Goal: Task Accomplishment & Management: Use online tool/utility

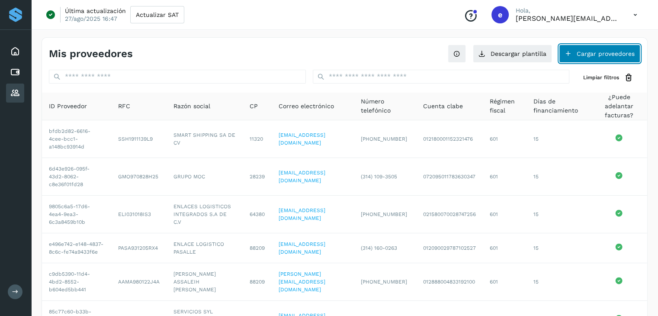
click at [325, 53] on button "Cargar proveedores" at bounding box center [599, 54] width 81 height 18
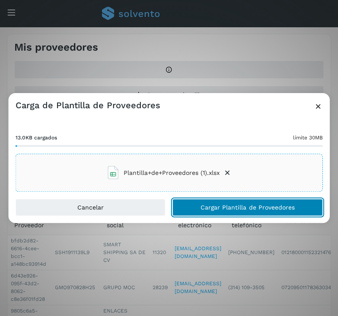
click at [224, 206] on span "Cargar Plantilla de Proveedores" at bounding box center [248, 207] width 94 height 6
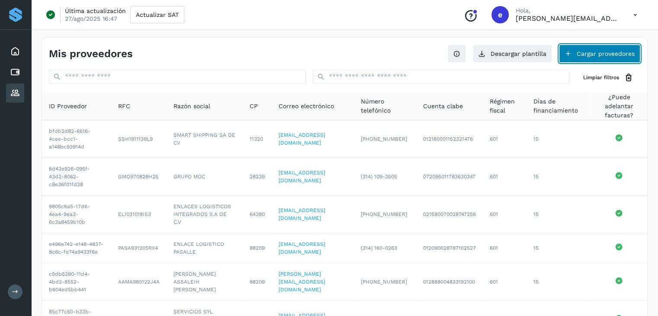
click at [325, 54] on button "Cargar proveedores" at bounding box center [599, 54] width 81 height 18
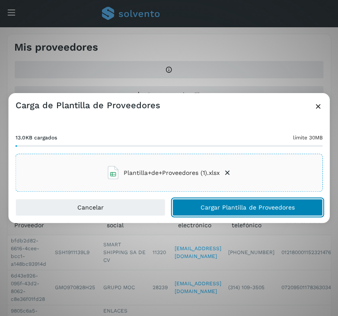
click at [198, 208] on button "Cargar Plantilla de Proveedores" at bounding box center [248, 207] width 150 height 17
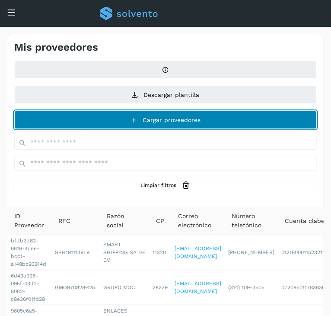
click at [179, 119] on button "Cargar proveedores" at bounding box center [165, 120] width 303 height 18
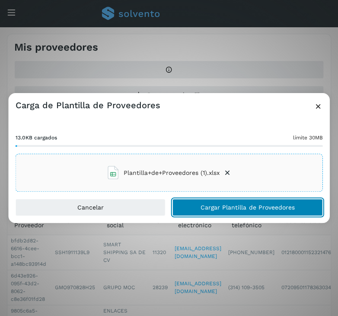
click at [212, 206] on span "Cargar Plantilla de Proveedores" at bounding box center [248, 207] width 94 height 6
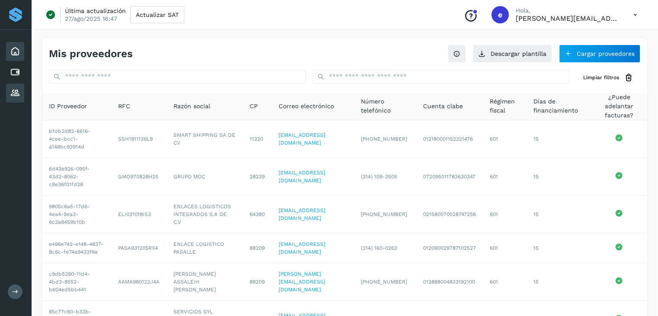
click at [17, 54] on icon at bounding box center [15, 51] width 10 height 10
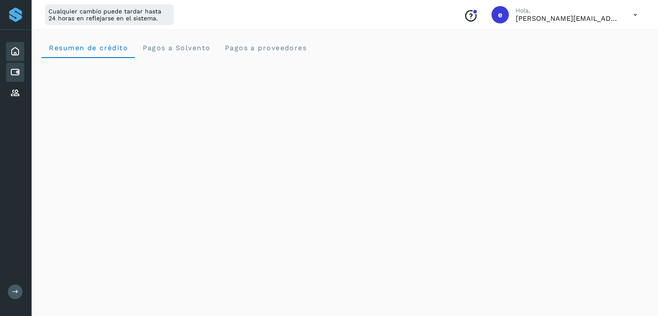
click at [18, 72] on icon at bounding box center [15, 72] width 10 height 10
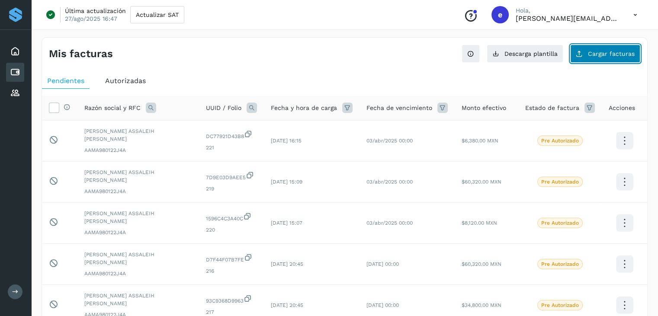
click at [325, 53] on span "Cargar facturas" at bounding box center [611, 54] width 47 height 6
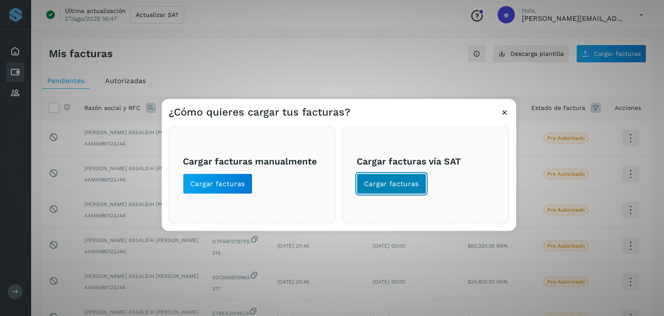
click at [325, 184] on span "Cargar facturas" at bounding box center [391, 184] width 55 height 10
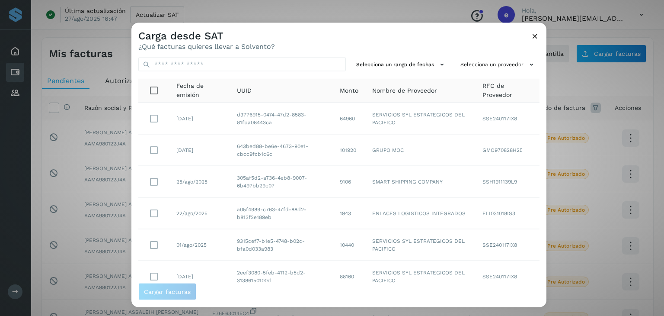
click at [325, 35] on icon at bounding box center [535, 36] width 9 height 9
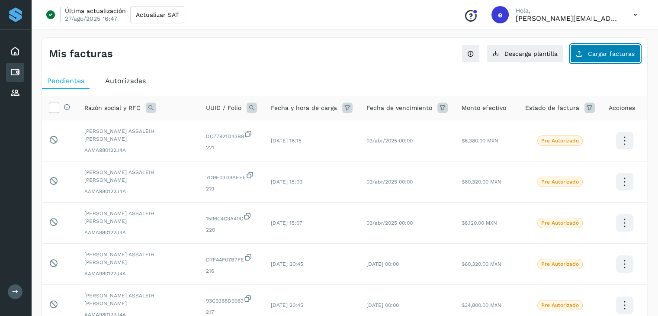
click at [325, 57] on button "Cargar facturas" at bounding box center [605, 54] width 70 height 18
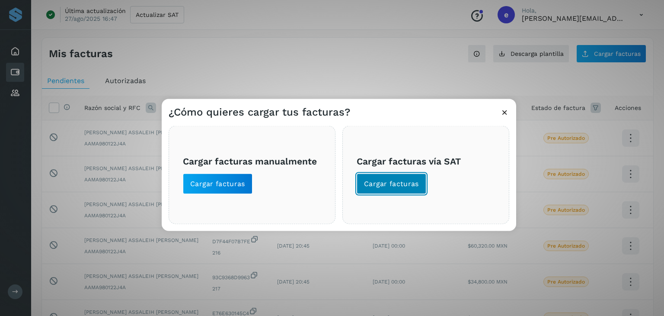
click at [325, 186] on span "Cargar facturas" at bounding box center [391, 184] width 55 height 10
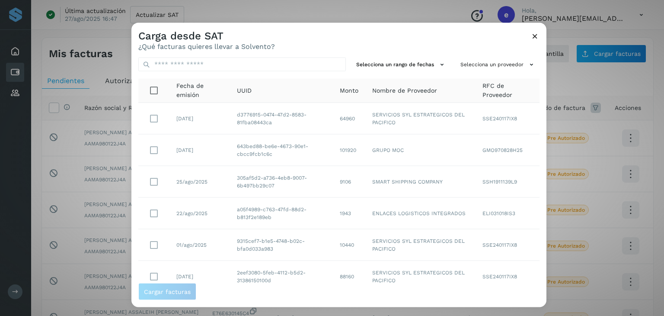
click at [325, 37] on icon at bounding box center [535, 36] width 9 height 9
